Goal: Task Accomplishment & Management: Manage account settings

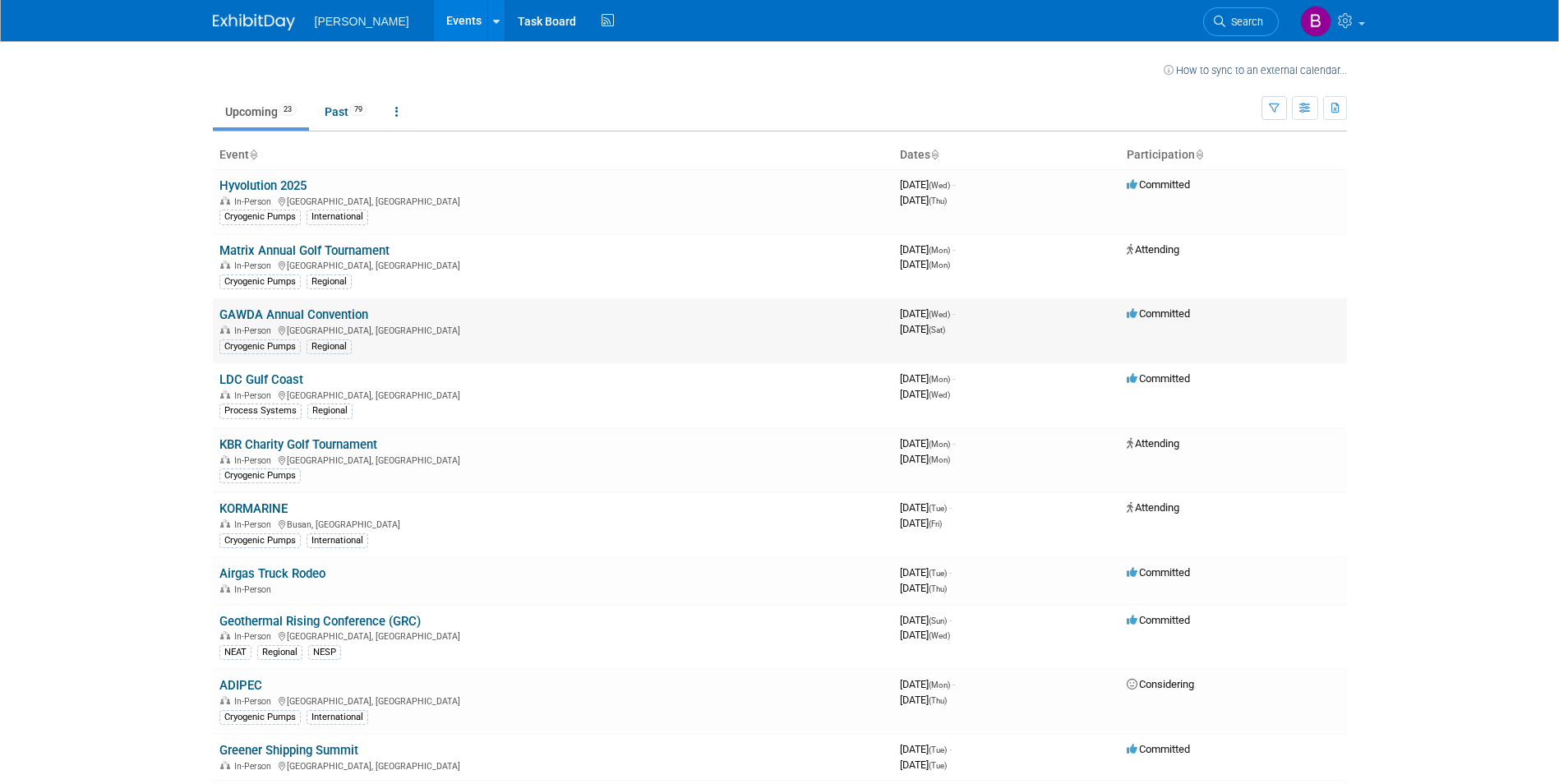
click at [423, 334] on div "In-Person [GEOGRAPHIC_DATA], [GEOGRAPHIC_DATA]" at bounding box center [552, 329] width 667 height 13
click at [347, 310] on link "GAWDA Annual Convention" at bounding box center [293, 314] width 149 height 15
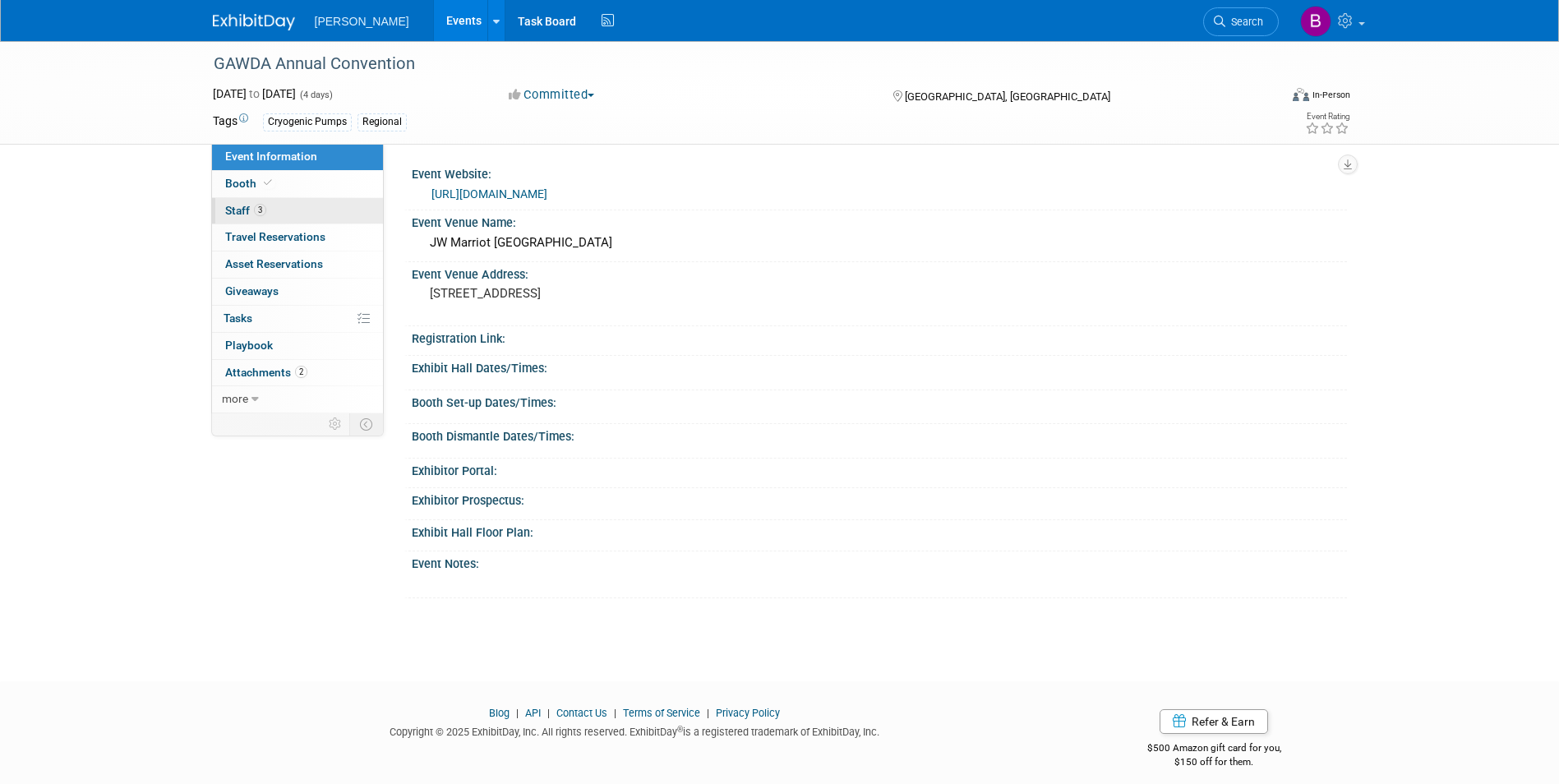
click at [229, 208] on span "Staff 3" at bounding box center [245, 210] width 41 height 13
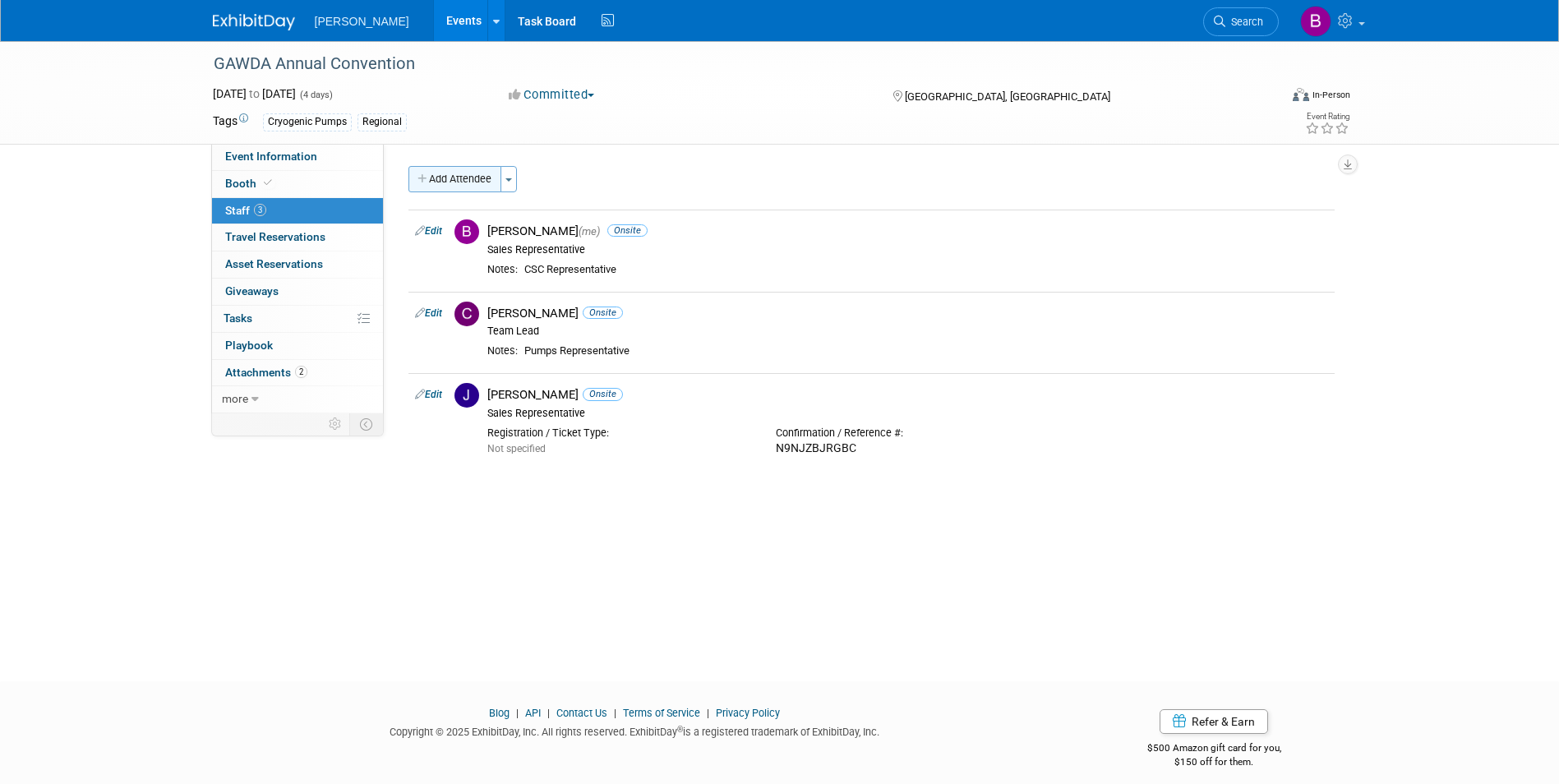
click at [464, 177] on button "Add Attendee" at bounding box center [454, 179] width 93 height 26
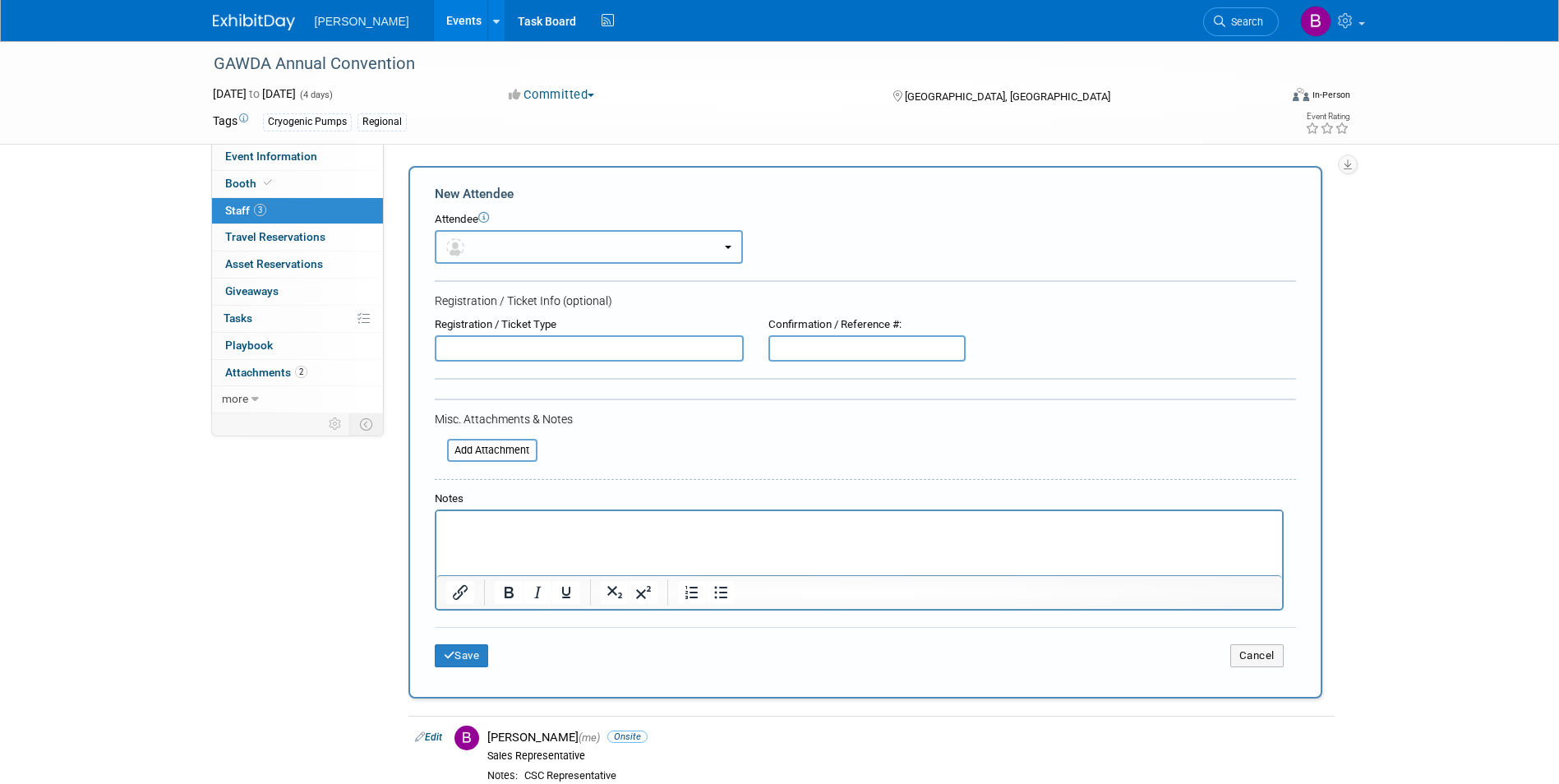
click at [721, 248] on button "button" at bounding box center [589, 247] width 308 height 34
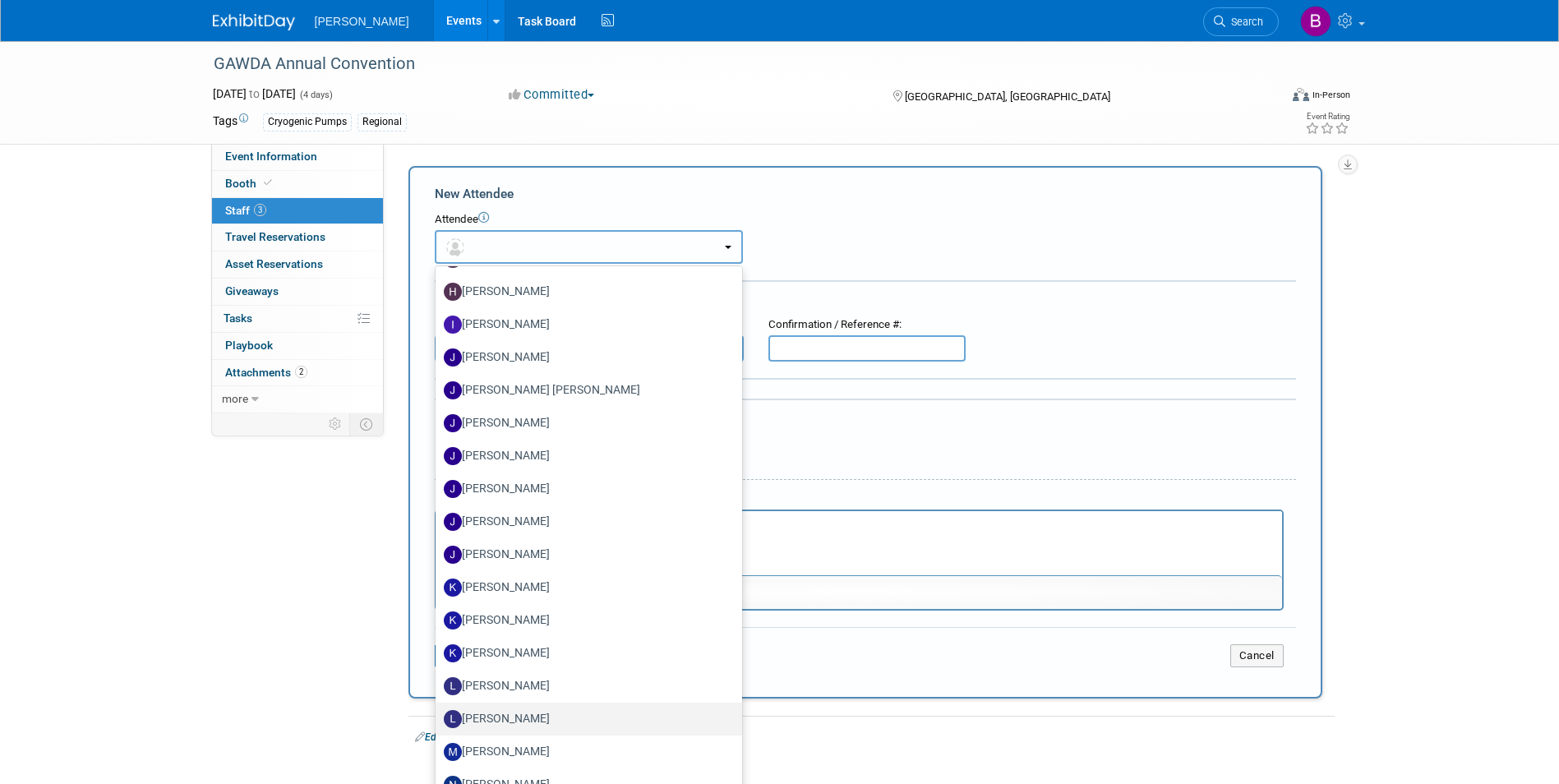
scroll to position [822, 0]
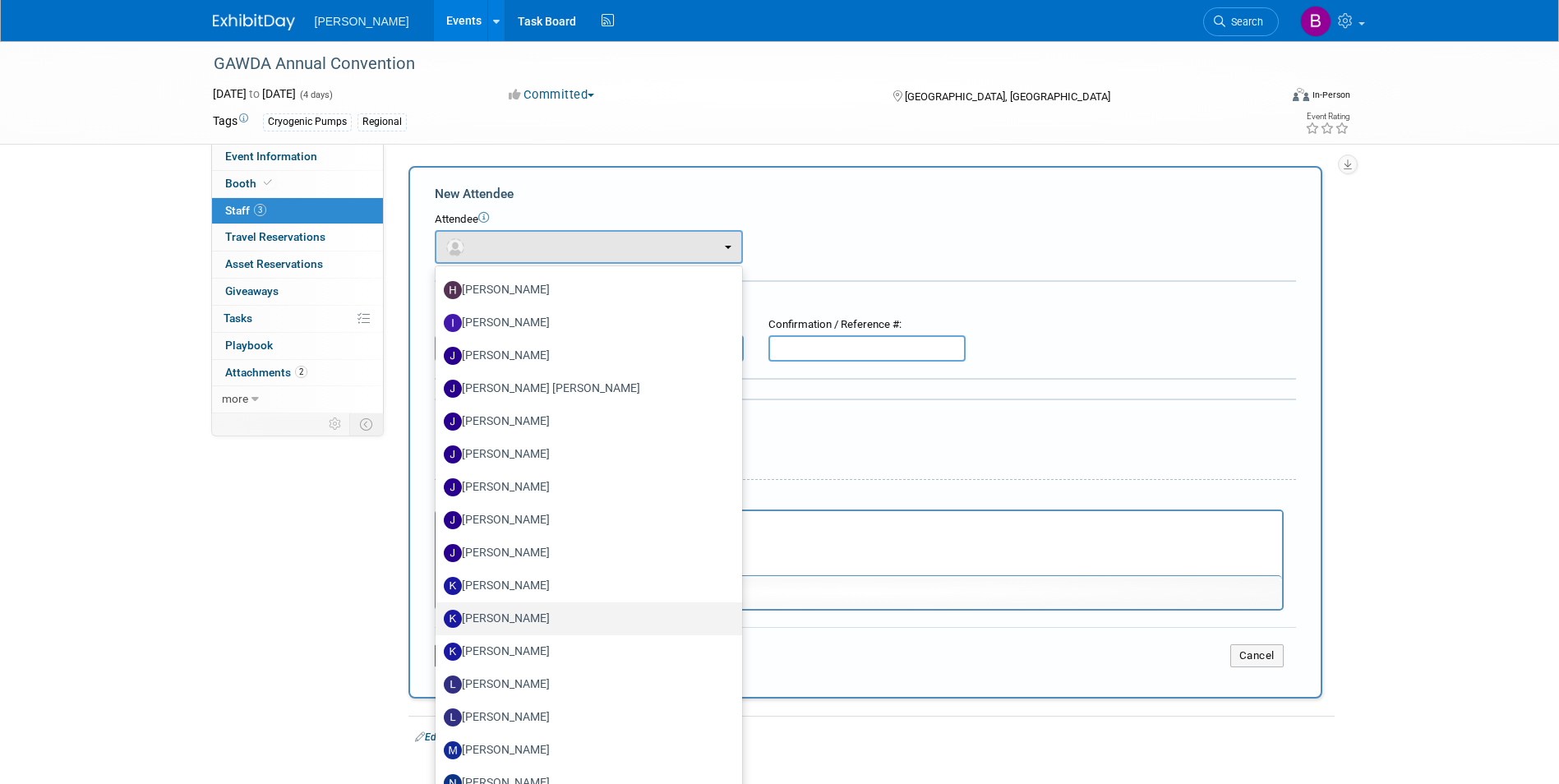
click at [516, 616] on label "Kevin Dilling" at bounding box center [585, 619] width 282 height 26
click at [438, 616] on input "Kevin Dilling" at bounding box center [432, 616] width 11 height 11
select select "82ebc571-54c8-4f0f-980f-9ab4577f0dfd"
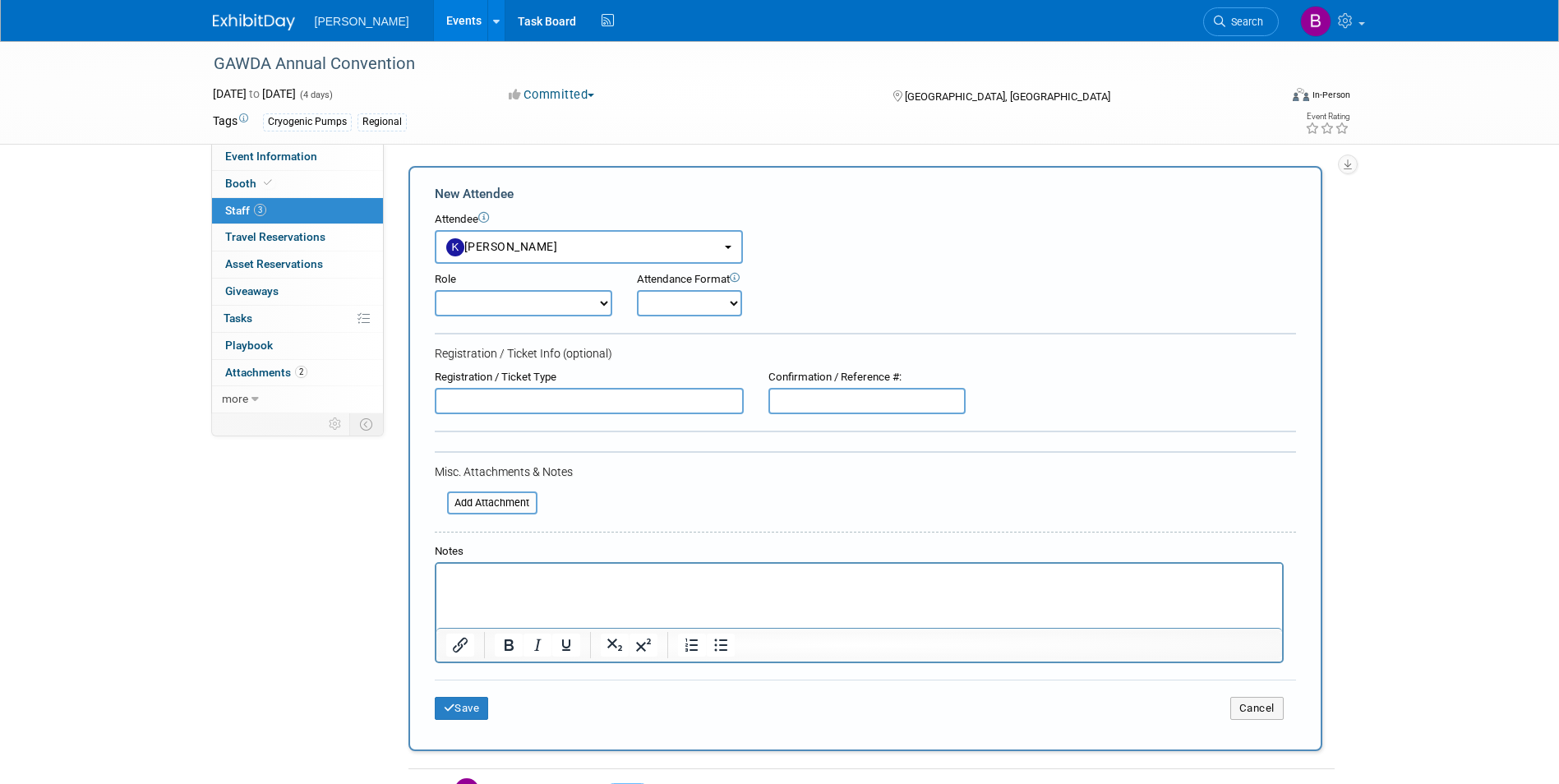
click at [604, 299] on select "Demonstrator Host Planner Presenter Sales Representative Set-up/Dismantle Crew …" at bounding box center [523, 303] width 177 height 26
click at [599, 304] on select "Demonstrator Host Planner Presenter Sales Representative Set-up/Dismantle Crew …" at bounding box center [523, 303] width 177 height 26
select select "4"
click at [435, 290] on select "Demonstrator Host Planner Presenter Sales Representative Set-up/Dismantle Crew …" at bounding box center [523, 303] width 177 height 26
click at [735, 306] on select "Onsite Remote" at bounding box center [689, 303] width 105 height 26
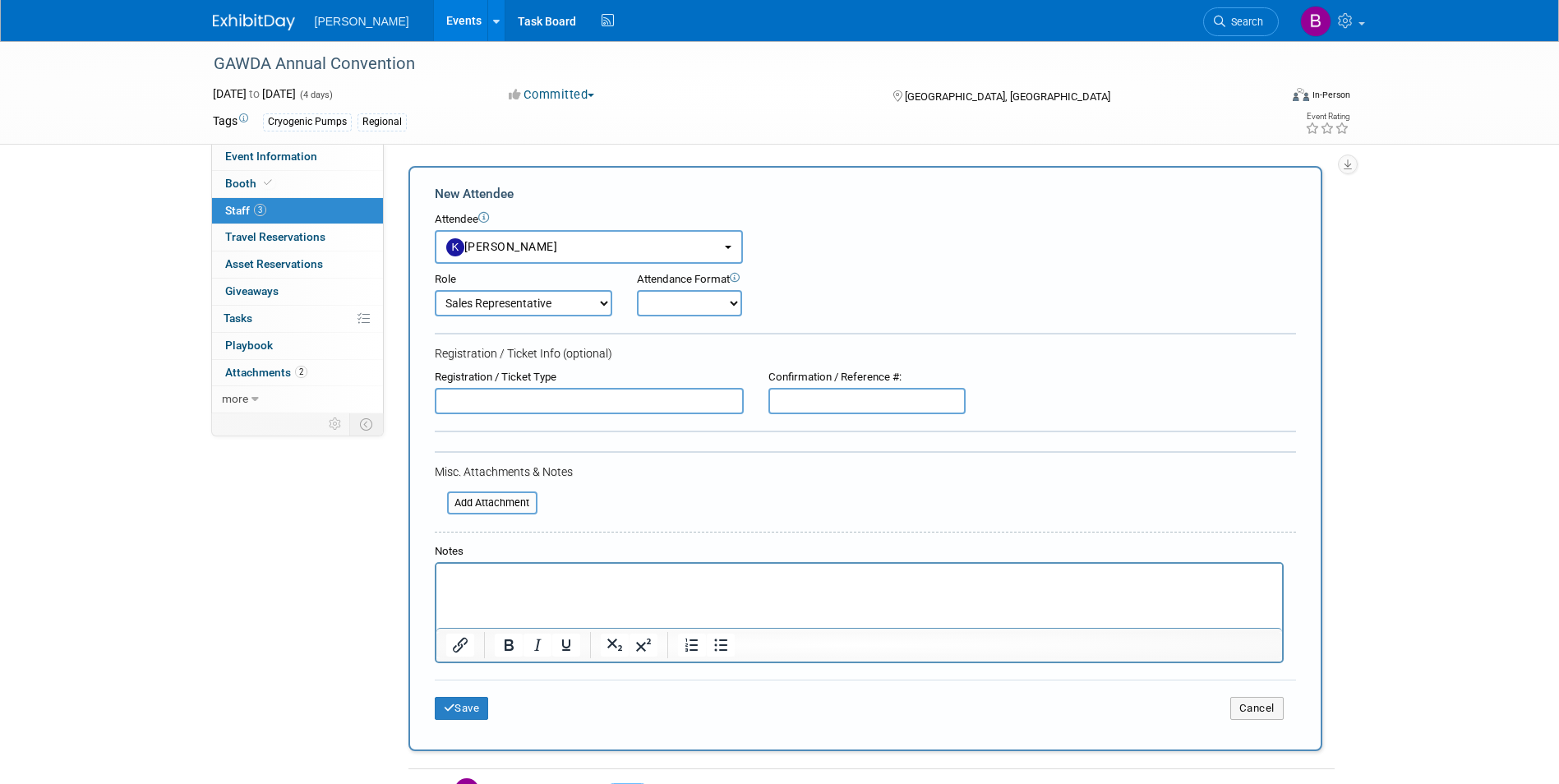
select select "1"
click at [637, 290] on select "Onsite Remote" at bounding box center [689, 303] width 105 height 26
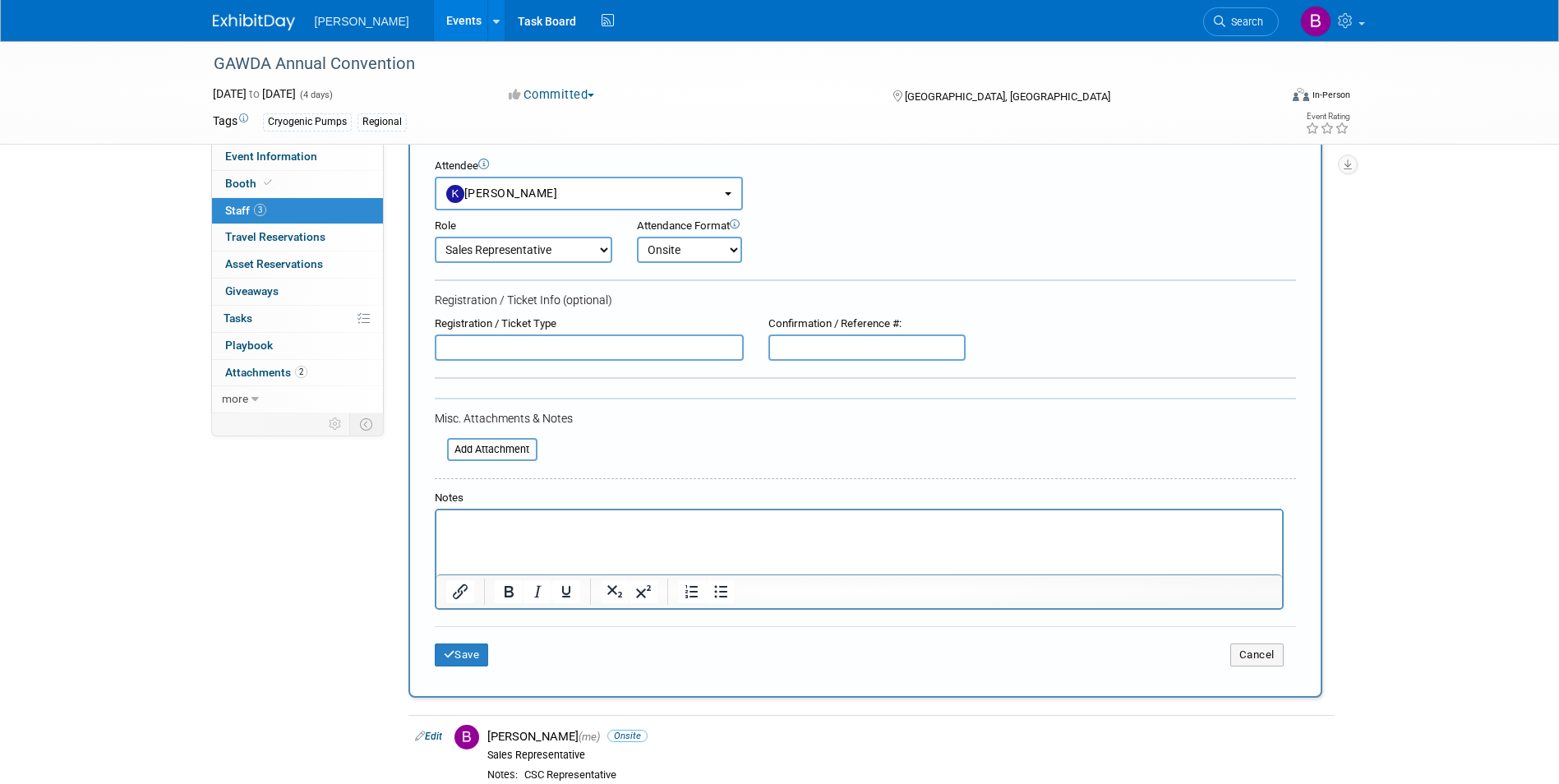
scroll to position [82, 0]
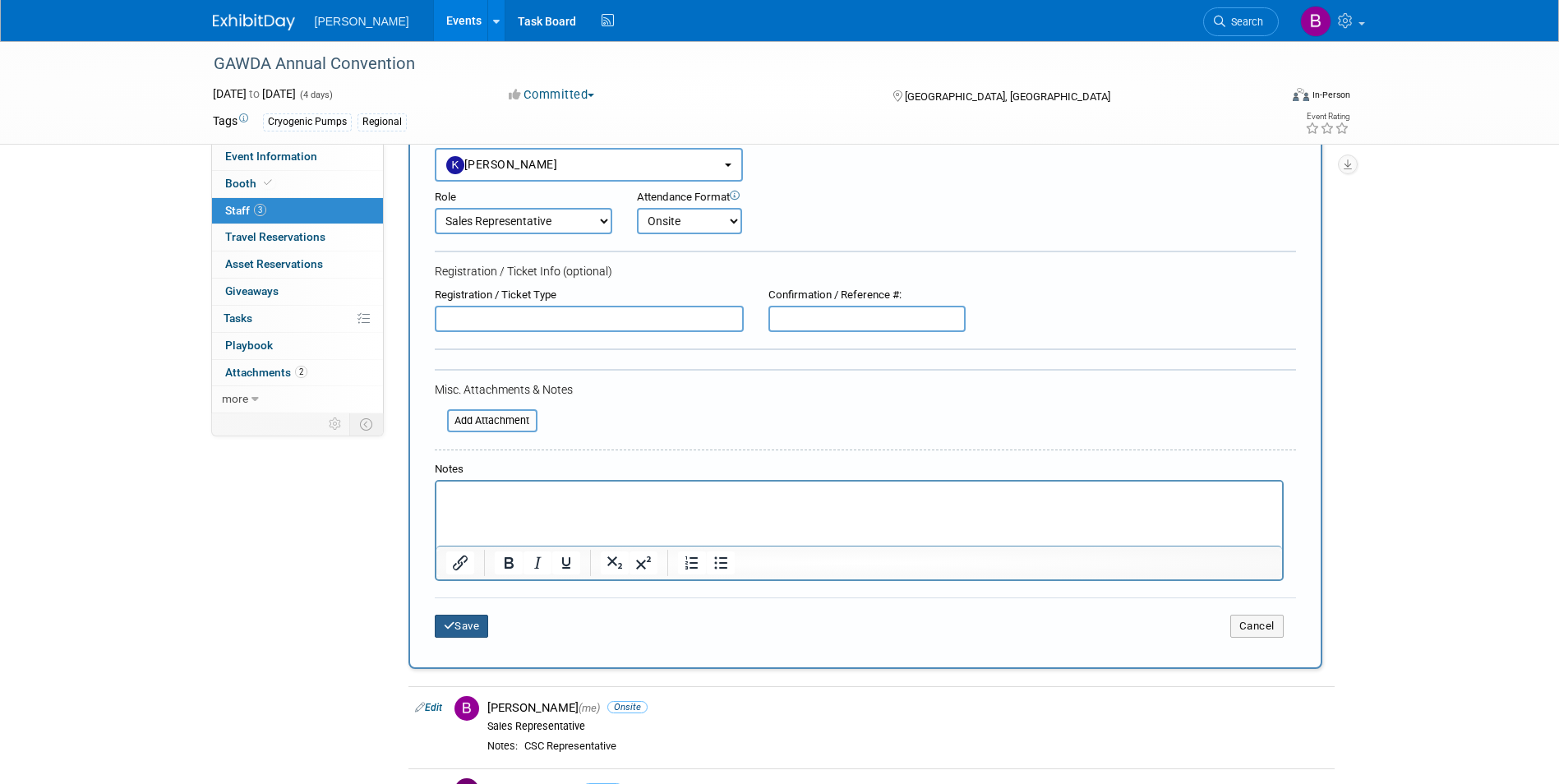
click at [459, 627] on button "Save" at bounding box center [462, 626] width 54 height 23
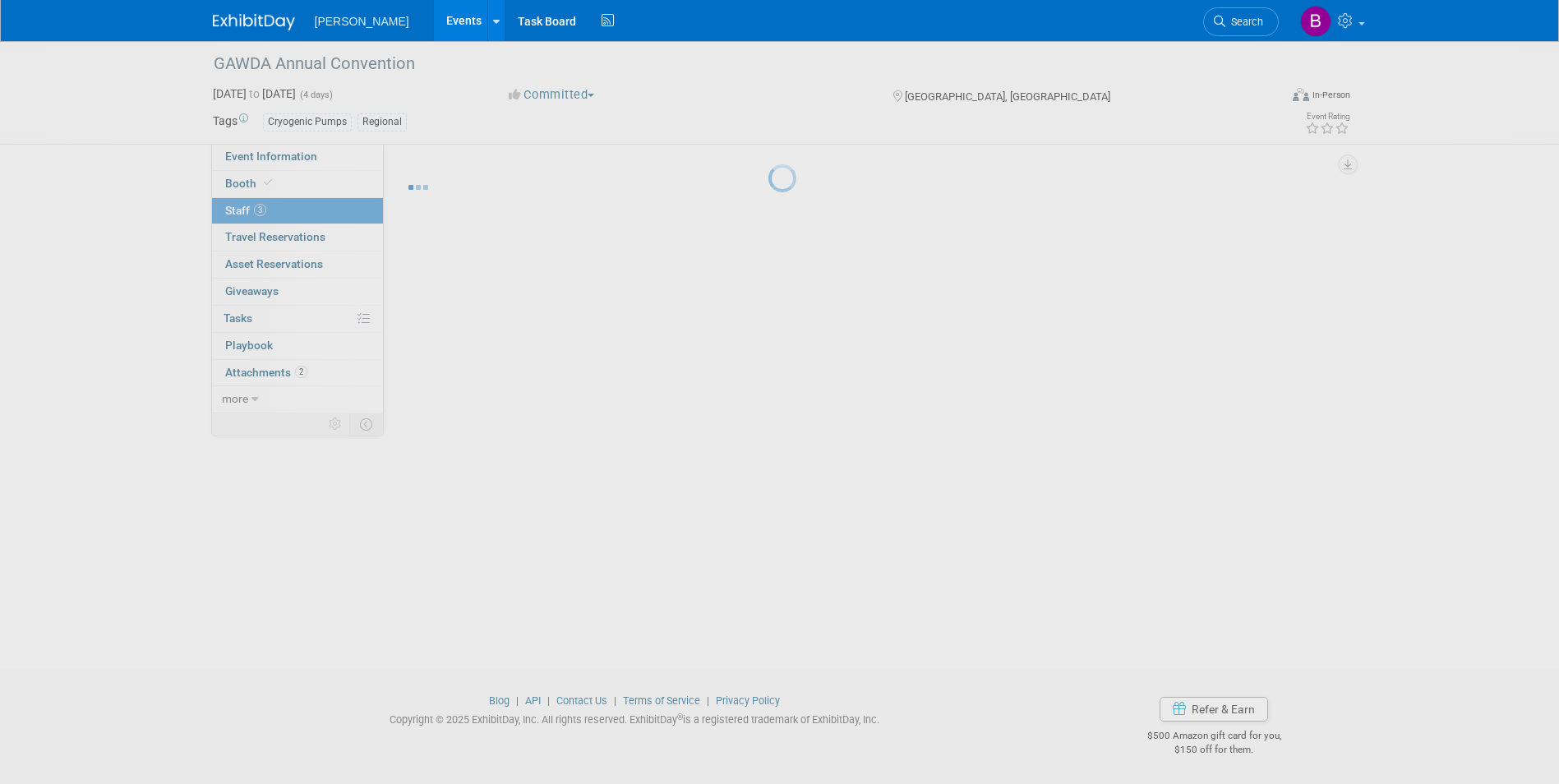
scroll to position [12, 0]
